Goal: Obtain resource: Download file/media

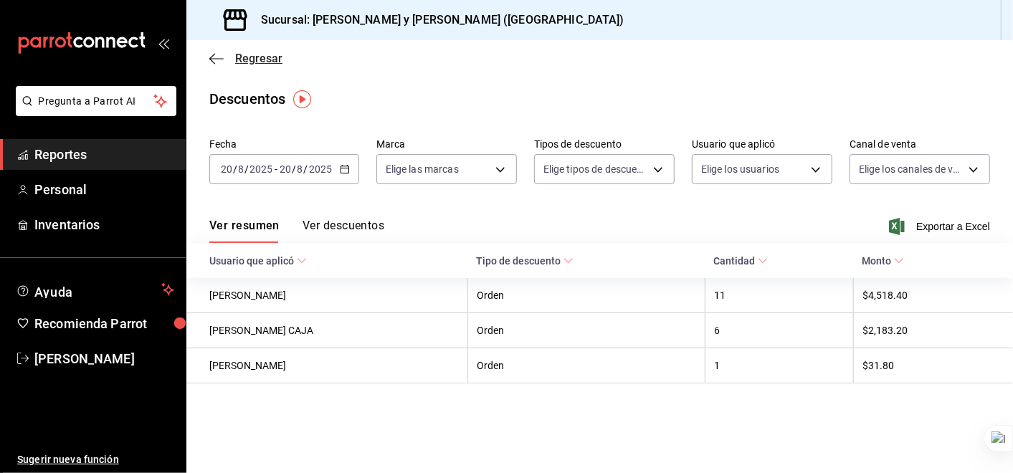
click at [215, 55] on icon "button" at bounding box center [216, 58] width 14 height 13
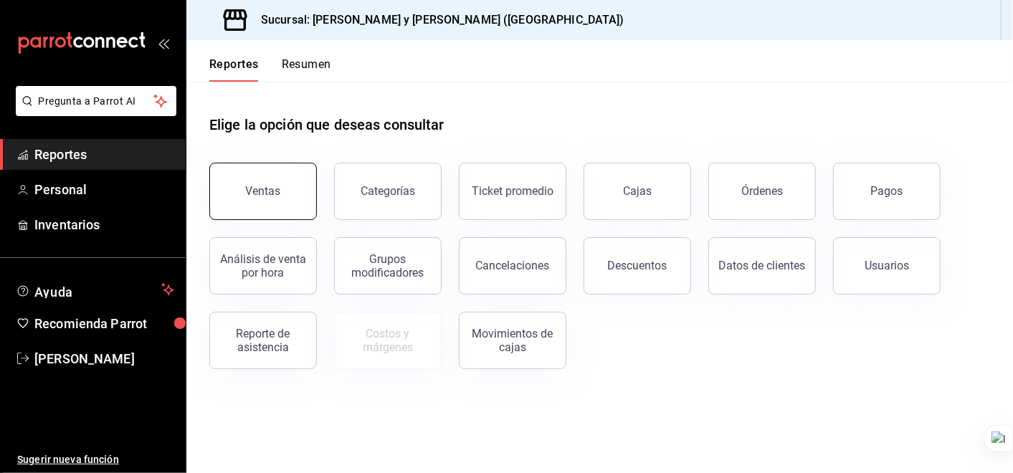
click at [280, 201] on button "Ventas" at bounding box center [263, 191] width 108 height 57
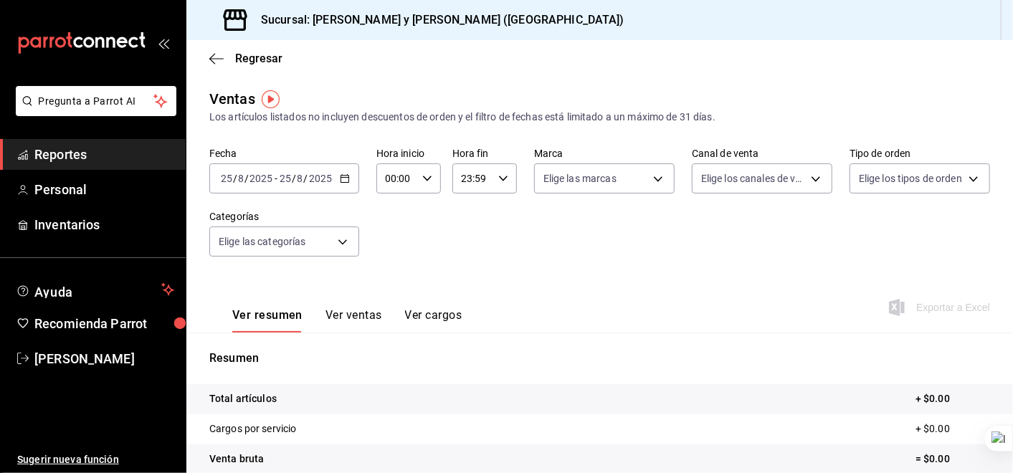
click at [346, 177] on \(Stroke\) "button" at bounding box center [345, 177] width 8 height 1
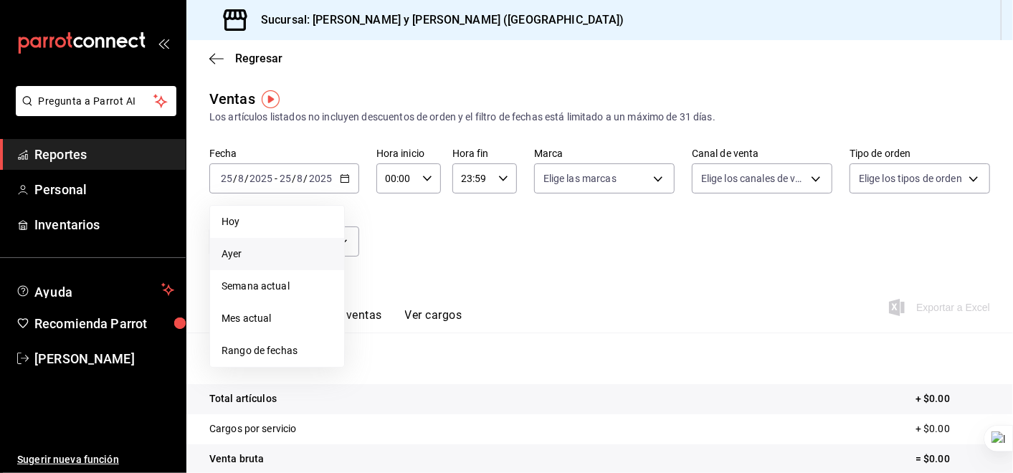
click at [246, 254] on span "Ayer" at bounding box center [277, 254] width 111 height 15
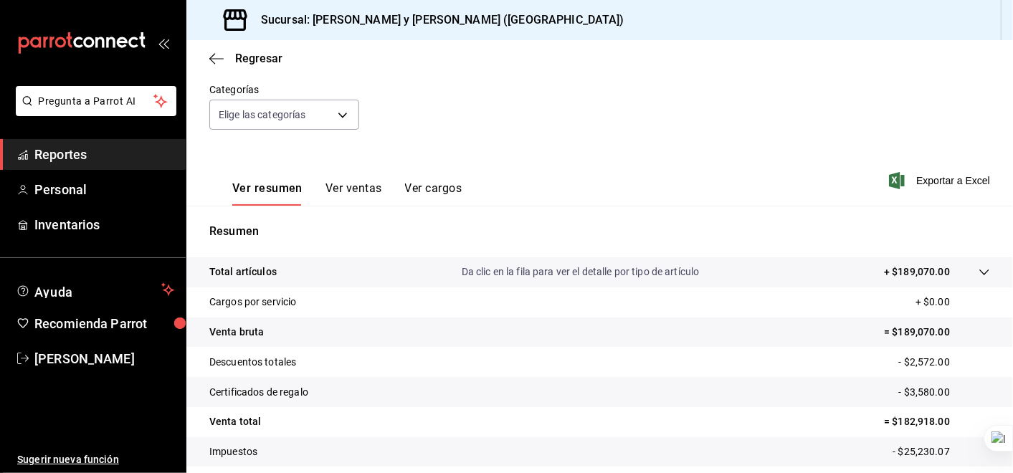
scroll to position [166, 0]
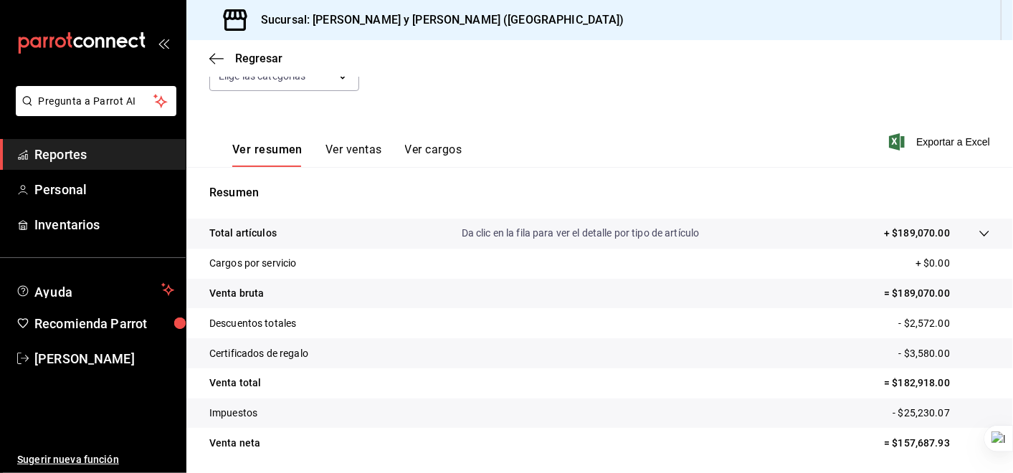
click at [979, 229] on icon at bounding box center [984, 233] width 11 height 11
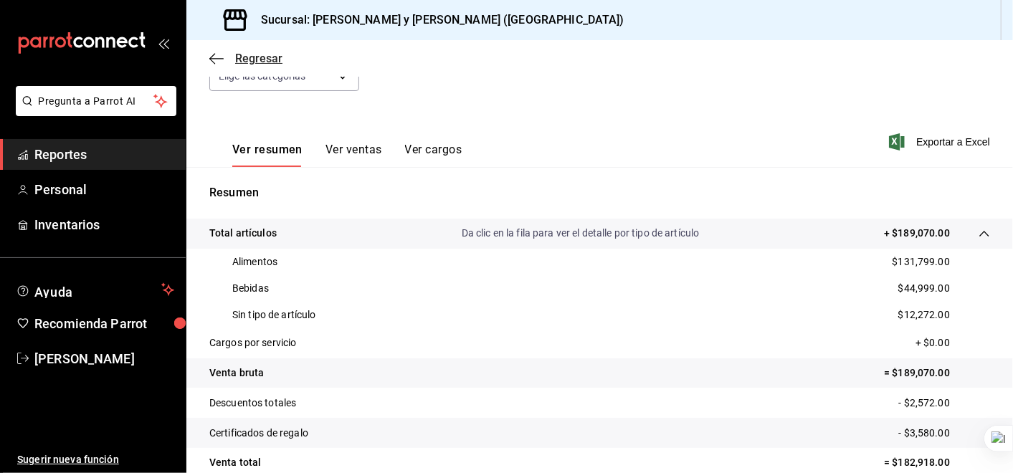
click at [219, 53] on icon "button" at bounding box center [216, 58] width 14 height 13
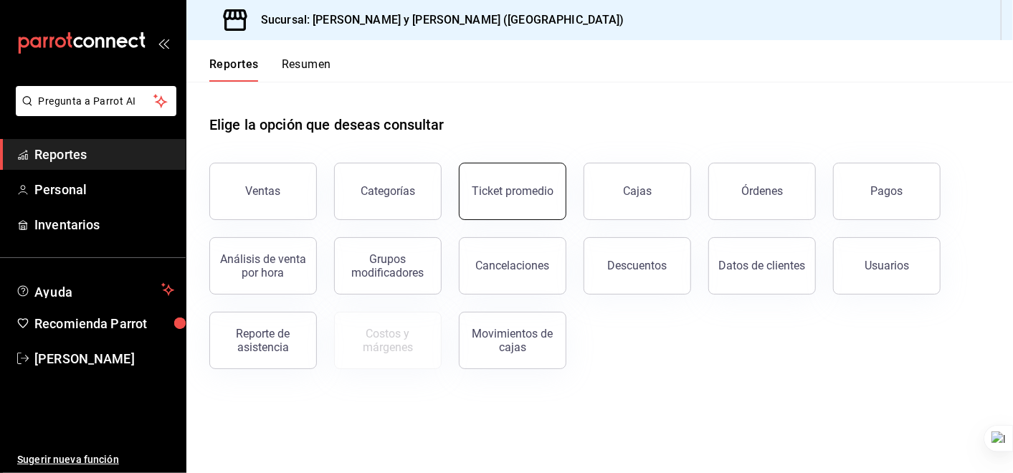
click at [539, 199] on button "Ticket promedio" at bounding box center [513, 191] width 108 height 57
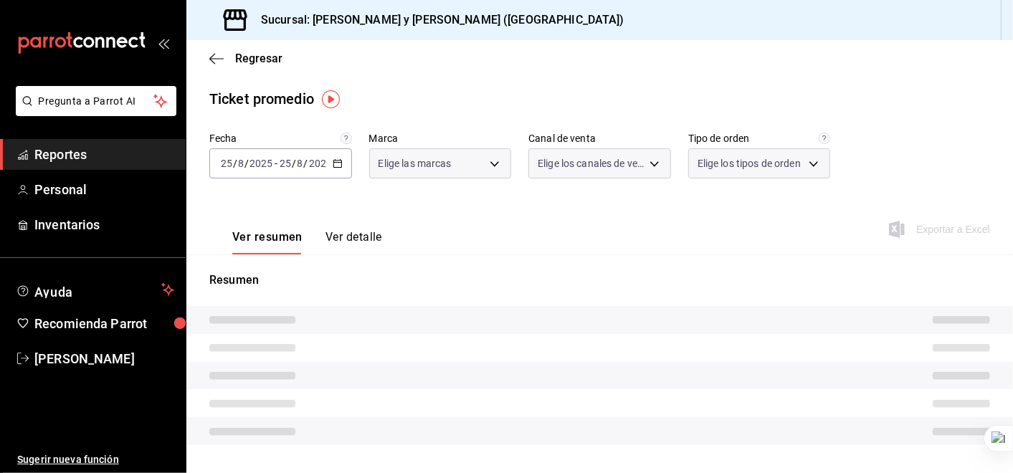
type input "5c4b5436-b9cd-4a1a-b4e8-85329c7394cf"
type input "PARROT,UBER_EATS,RAPPI,DIDI_FOOD,ONLINE"
type input "ba680d0a-1f34-4b04-824e-6ad3acaf04f7,2b77cb70-5460-4e10-9e7c-e3f2a48e8b4b,02b75…"
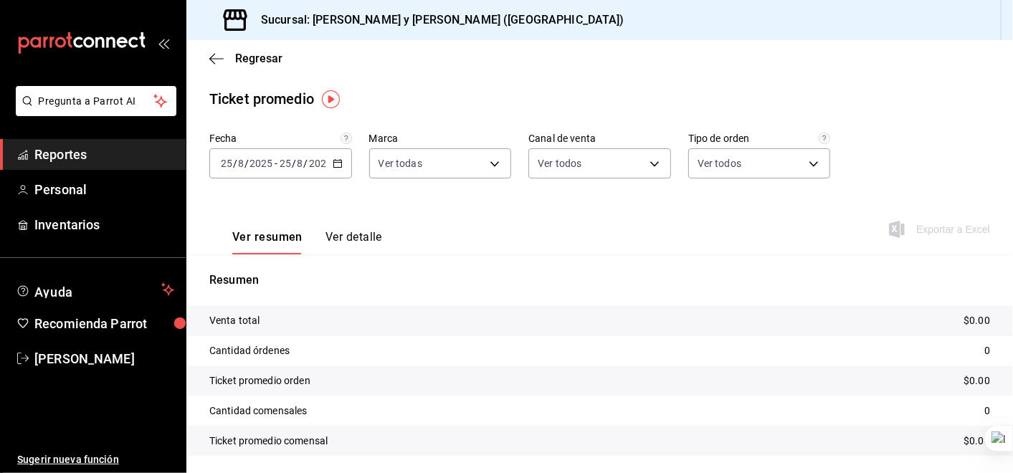
click at [340, 164] on div "[DATE] [DATE] - [DATE] [DATE]" at bounding box center [280, 163] width 143 height 30
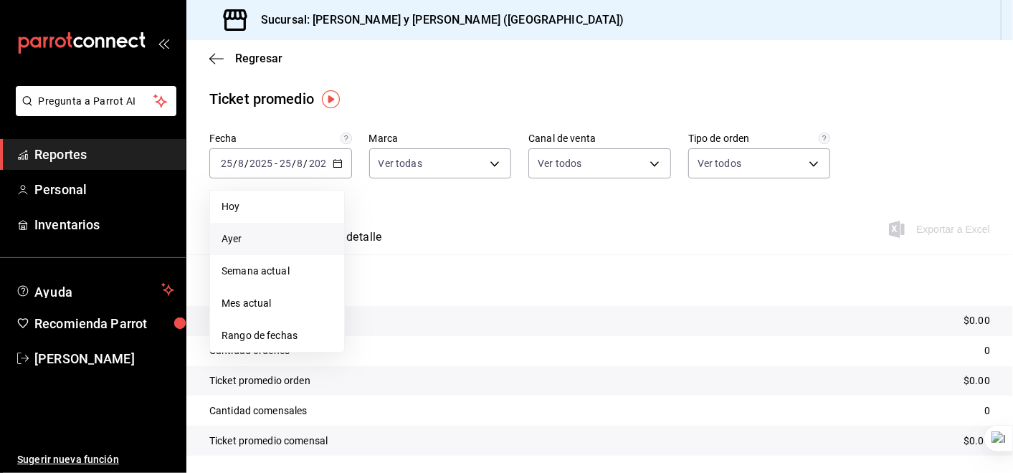
click at [235, 237] on span "Ayer" at bounding box center [277, 239] width 111 height 15
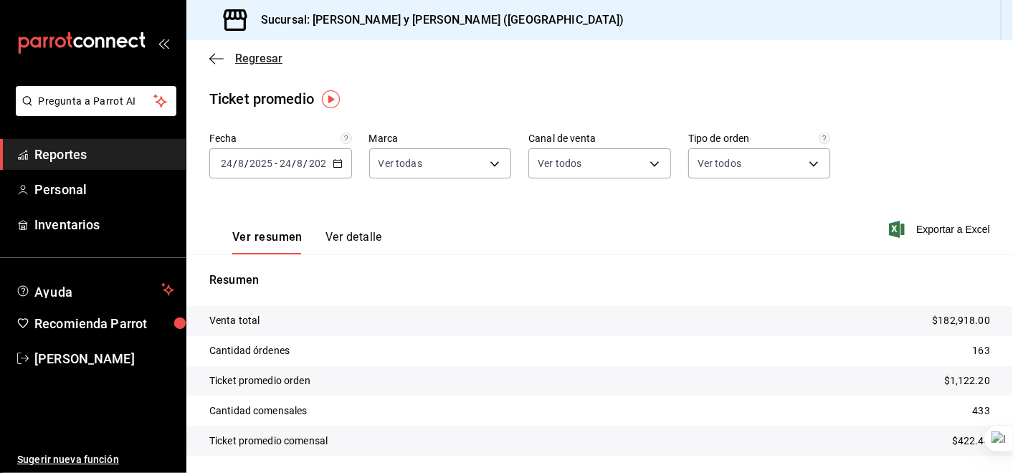
click at [213, 55] on icon "button" at bounding box center [212, 58] width 6 height 11
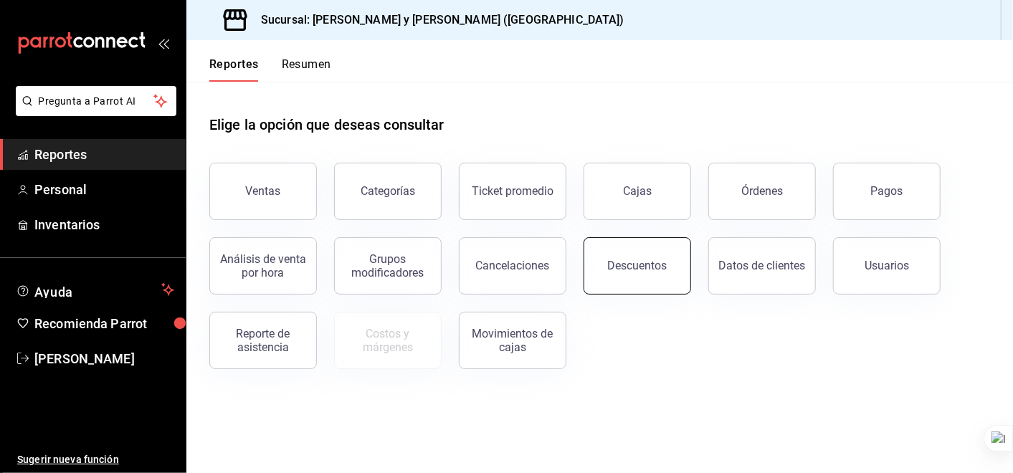
click at [653, 262] on div "Descuentos" at bounding box center [638, 266] width 60 height 14
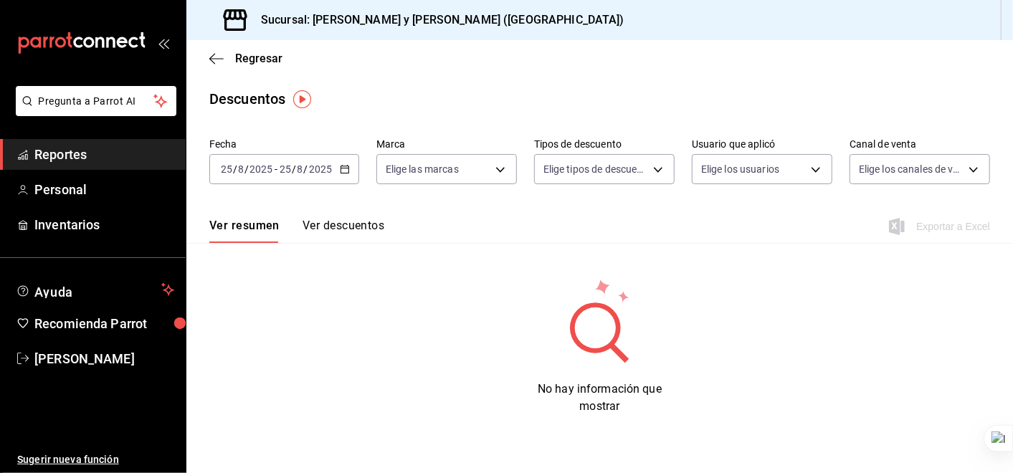
click at [344, 169] on icon "button" at bounding box center [345, 169] width 10 height 10
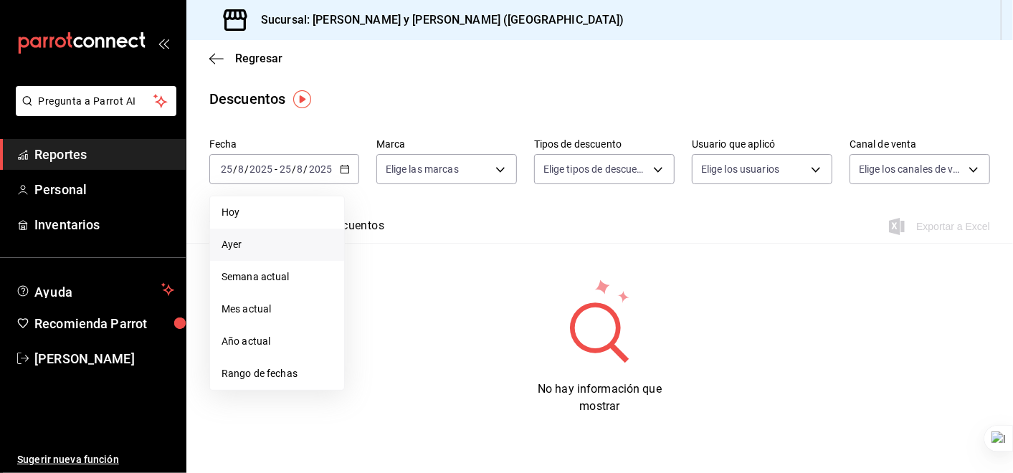
click at [278, 243] on span "Ayer" at bounding box center [277, 244] width 111 height 15
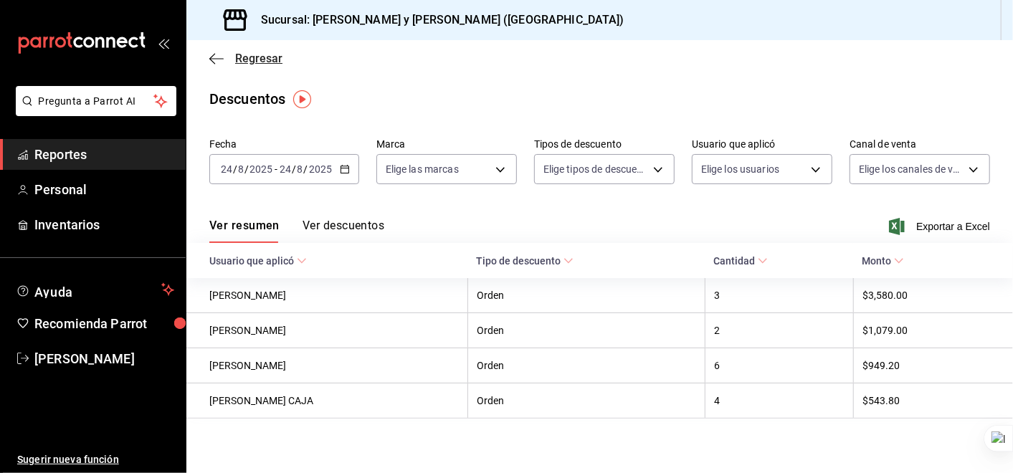
click at [215, 59] on icon "button" at bounding box center [216, 58] width 14 height 13
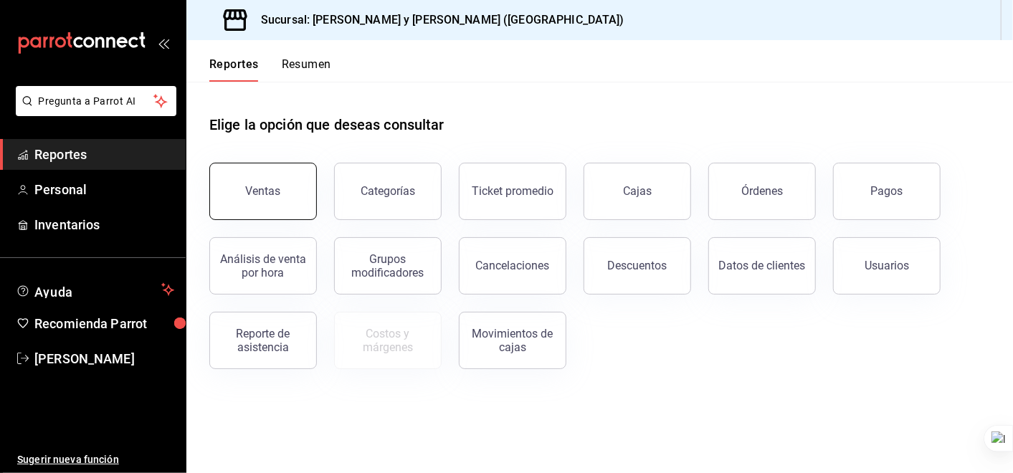
click at [302, 201] on button "Ventas" at bounding box center [263, 191] width 108 height 57
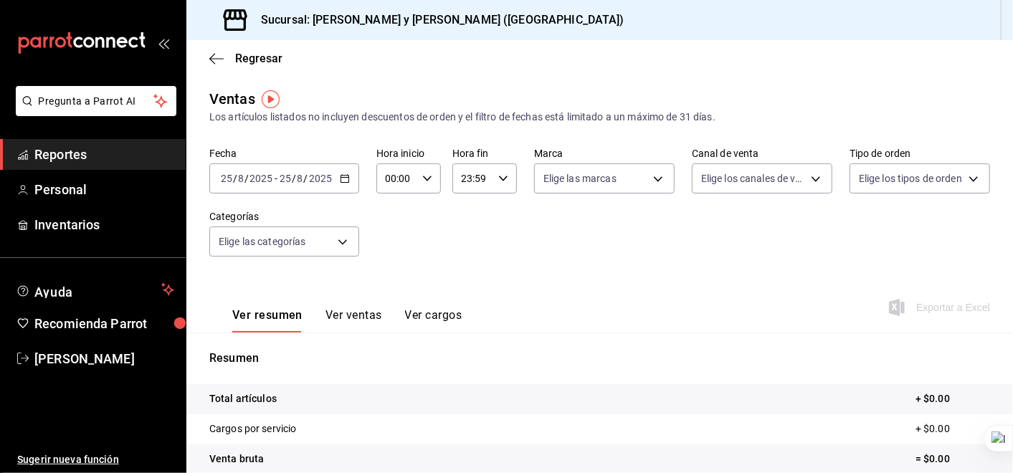
click at [340, 180] on icon "button" at bounding box center [345, 179] width 10 height 10
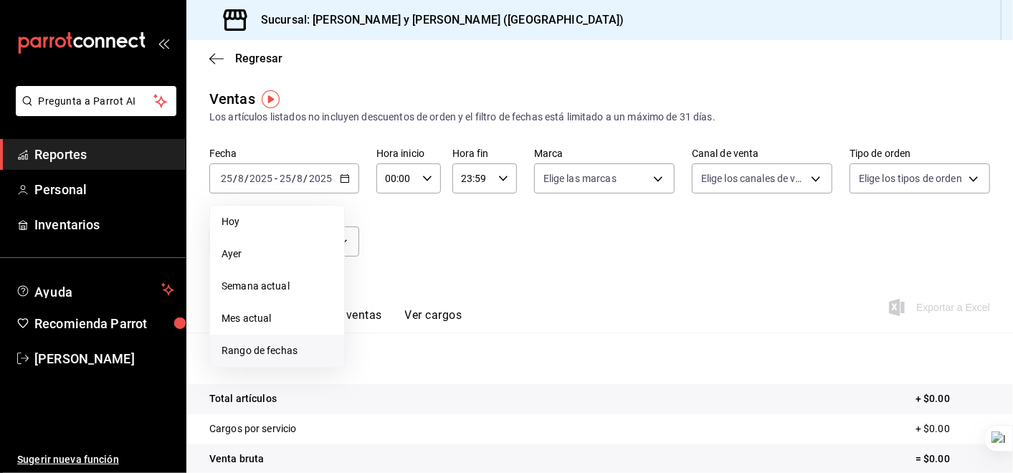
click at [285, 350] on span "Rango de fechas" at bounding box center [277, 351] width 111 height 15
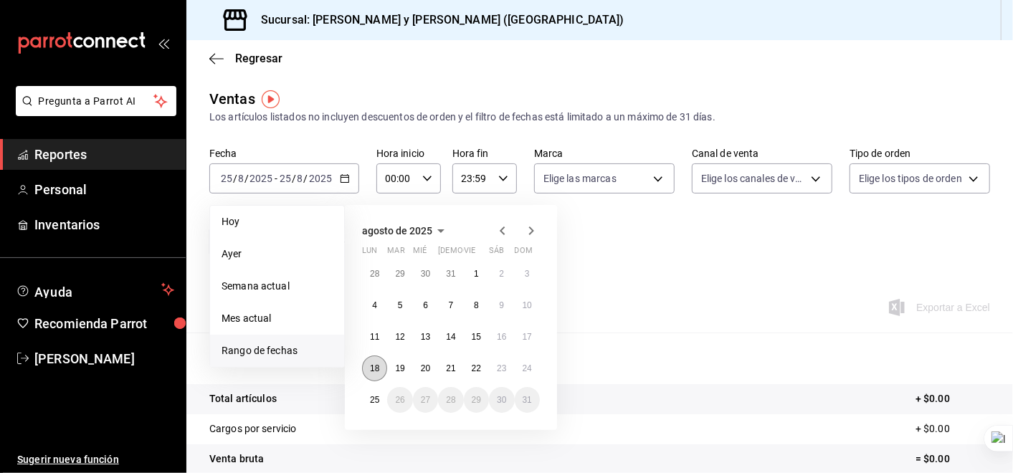
click at [372, 365] on abbr "18" at bounding box center [374, 369] width 9 height 10
click at [381, 401] on button "25" at bounding box center [374, 400] width 25 height 26
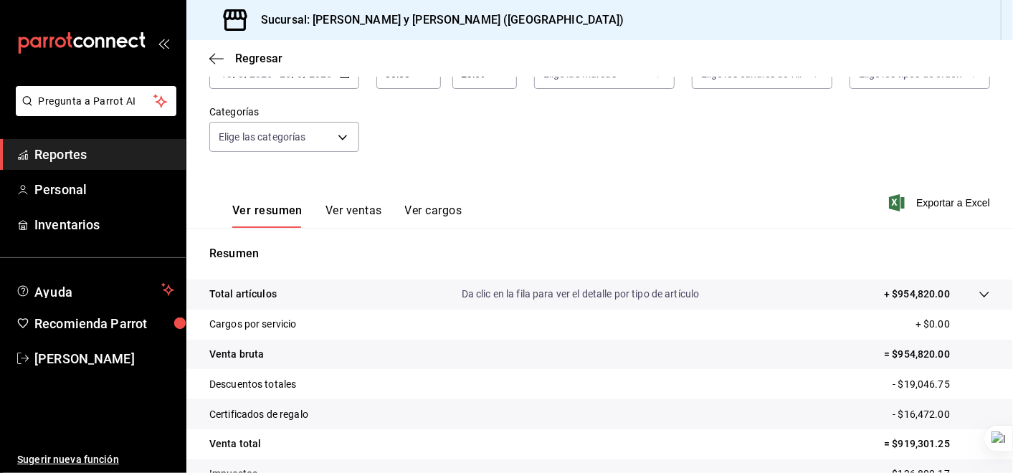
scroll to position [108, 0]
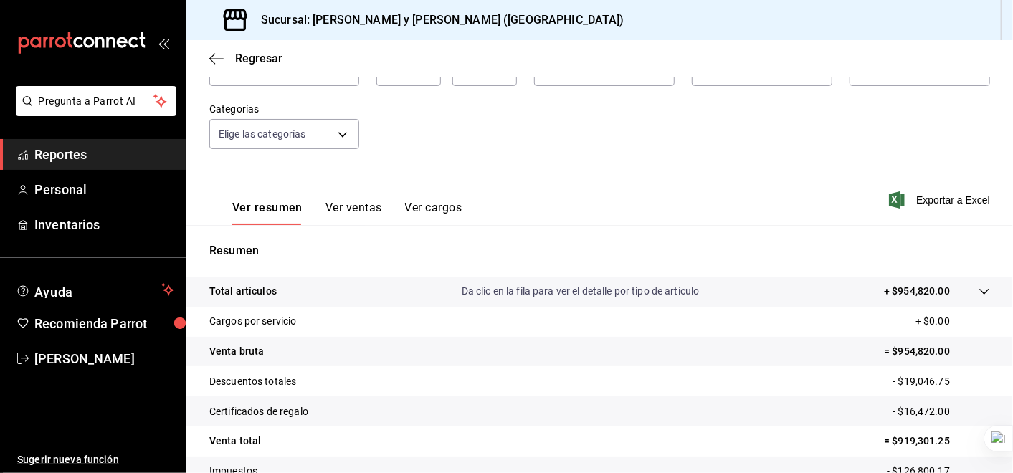
click at [980, 290] on icon at bounding box center [984, 292] width 9 height 6
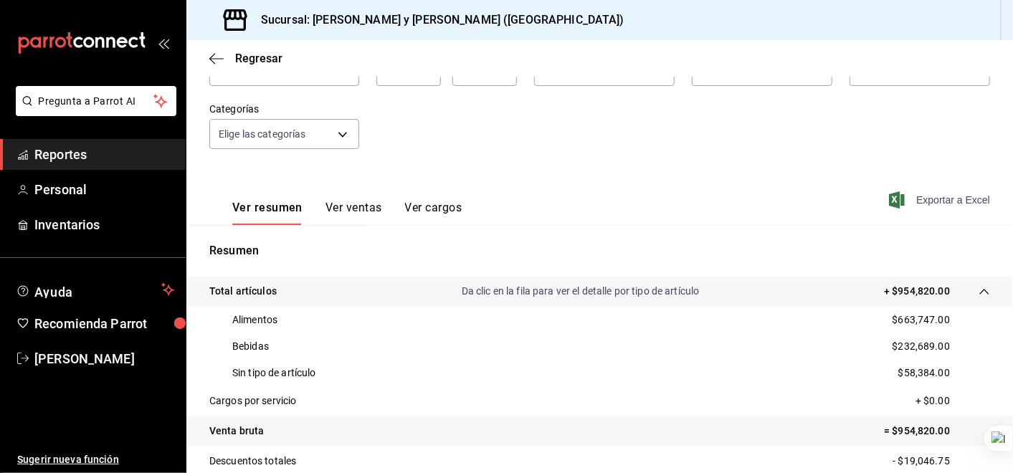
click at [917, 199] on span "Exportar a Excel" at bounding box center [941, 200] width 98 height 17
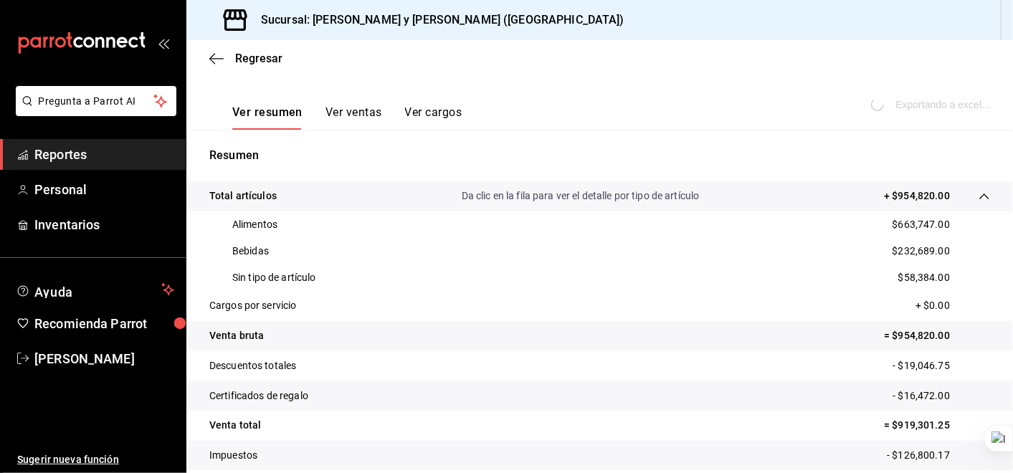
scroll to position [293, 0]
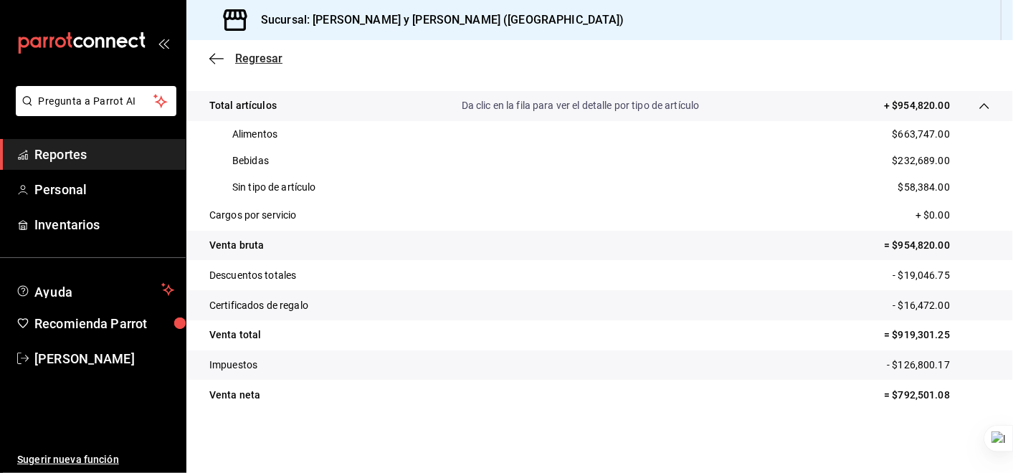
click at [224, 55] on span "Regresar" at bounding box center [245, 59] width 73 height 14
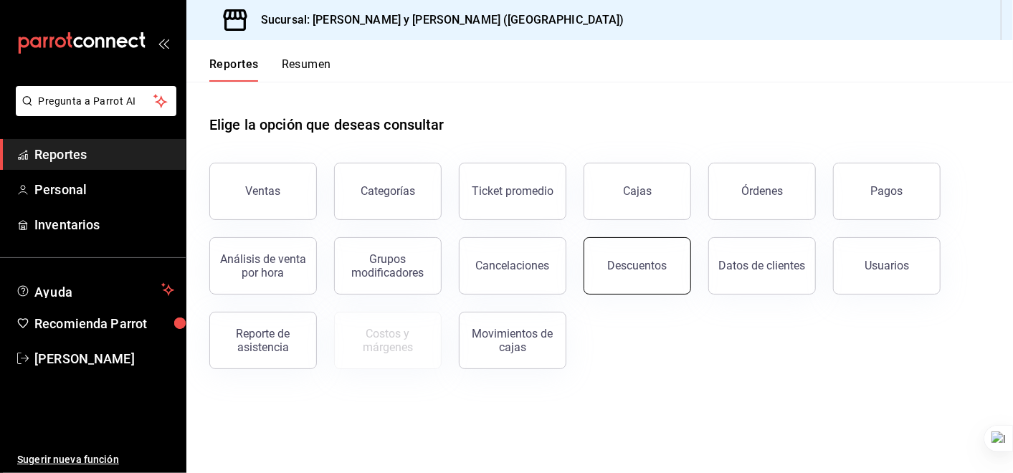
click at [651, 270] on div "Descuentos" at bounding box center [638, 266] width 60 height 14
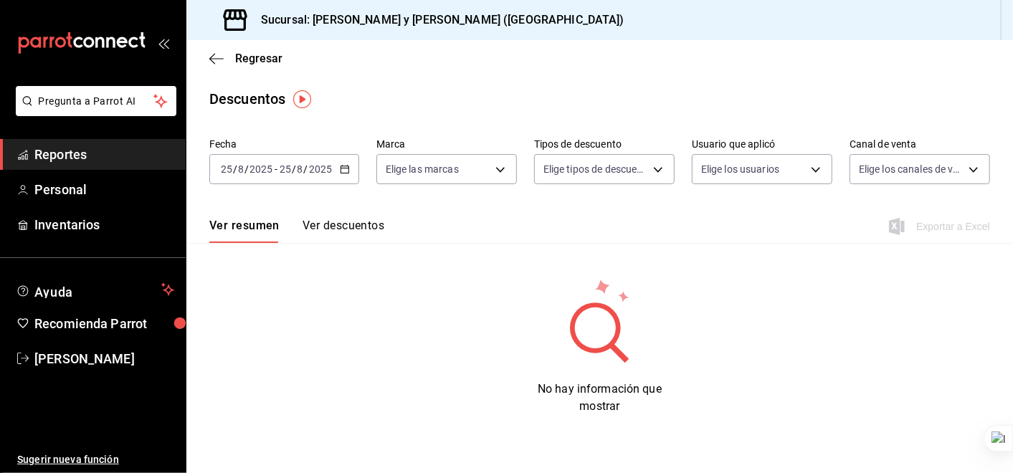
click at [346, 169] on icon "button" at bounding box center [345, 169] width 10 height 10
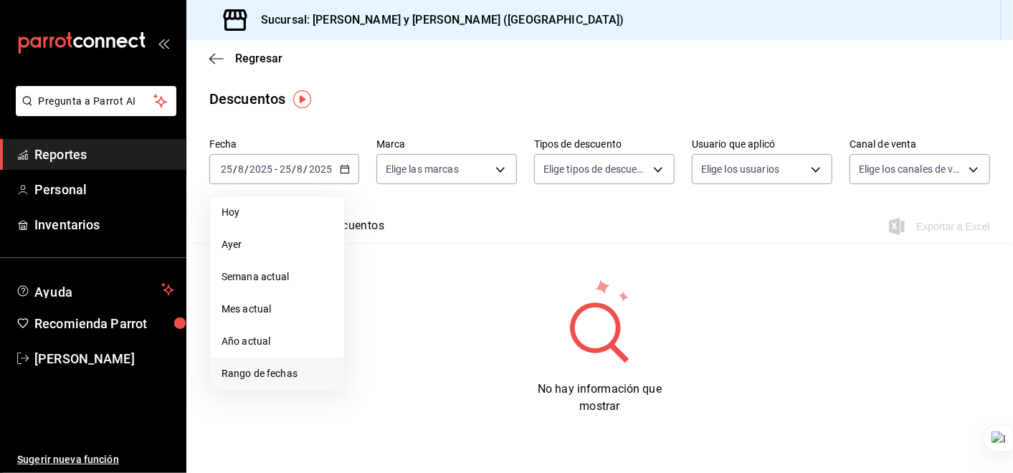
click at [298, 373] on span "Rango de fechas" at bounding box center [277, 374] width 111 height 15
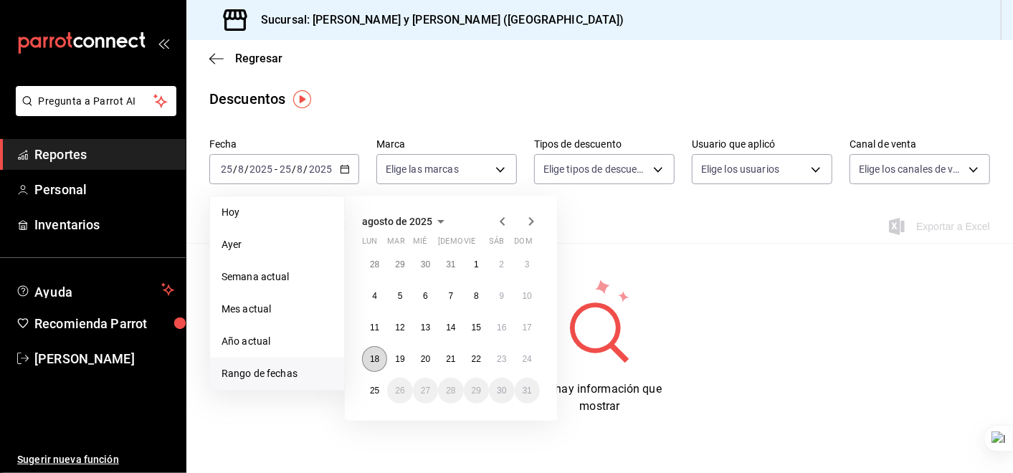
click at [374, 353] on button "18" at bounding box center [374, 359] width 25 height 26
click at [526, 354] on abbr "24" at bounding box center [527, 359] width 9 height 10
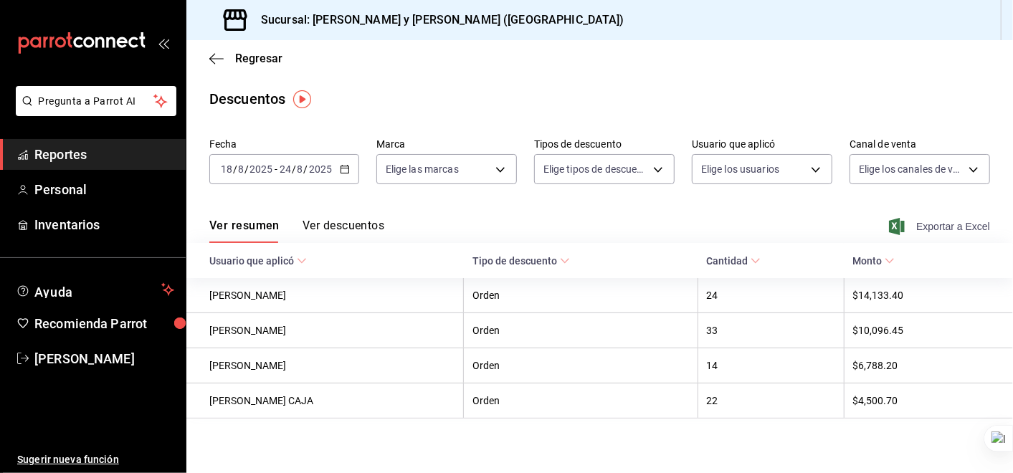
click at [936, 223] on span "Exportar a Excel" at bounding box center [941, 226] width 98 height 17
click at [346, 169] on icon "button" at bounding box center [345, 169] width 10 height 10
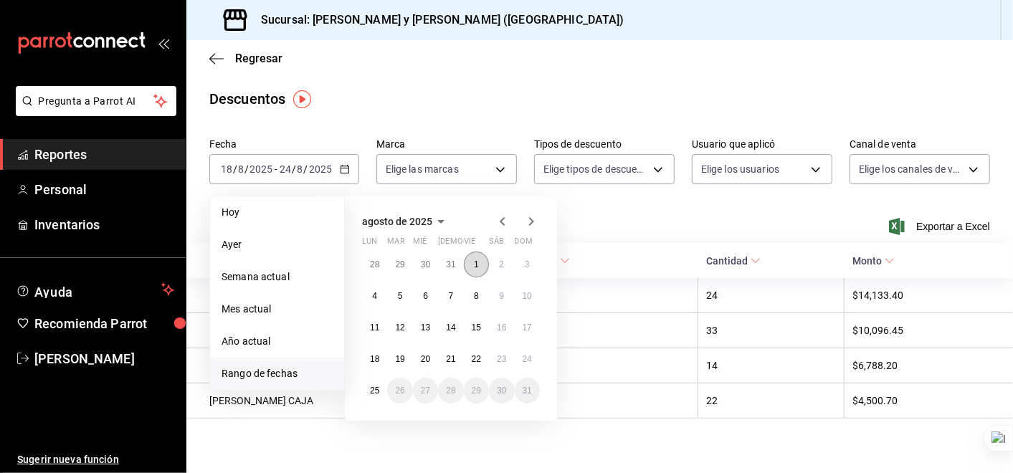
click at [480, 262] on button "1" at bounding box center [476, 265] width 25 height 26
click at [527, 357] on abbr "24" at bounding box center [527, 359] width 9 height 10
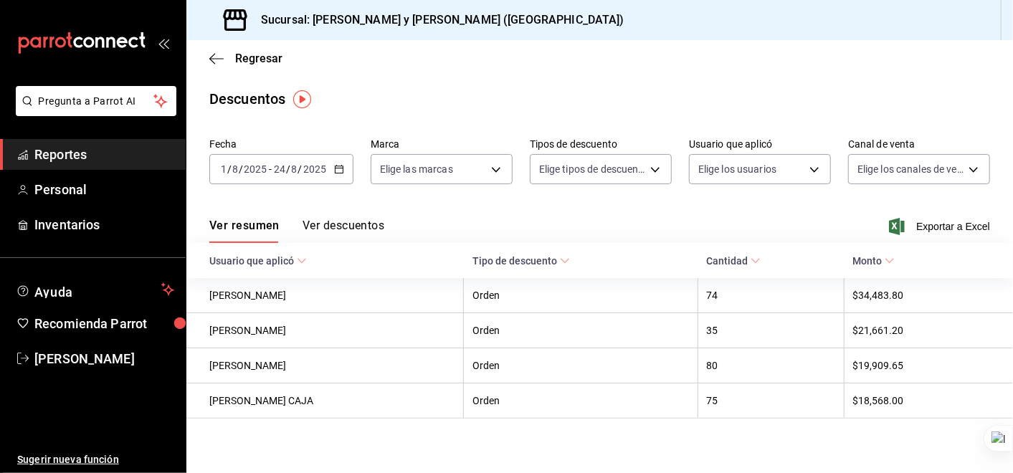
click at [926, 224] on span "Exportar a Excel" at bounding box center [941, 226] width 98 height 17
